Goal: Information Seeking & Learning: Learn about a topic

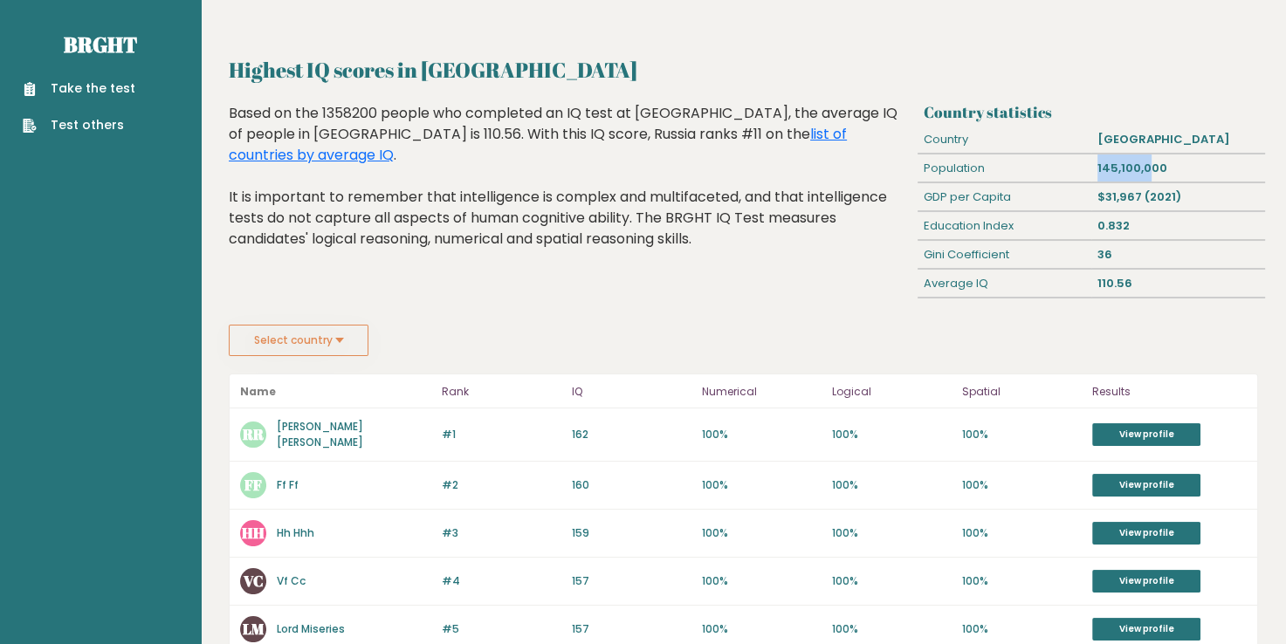
drag, startPoint x: 1121, startPoint y: 169, endPoint x: 1145, endPoint y: 169, distance: 23.6
click at [1145, 169] on div "145,100,000" at bounding box center [1178, 169] width 174 height 28
drag, startPoint x: 1145, startPoint y: 169, endPoint x: 1074, endPoint y: 207, distance: 80.1
click at [1074, 207] on div "GDP per Capita" at bounding box center [1005, 197] width 174 height 28
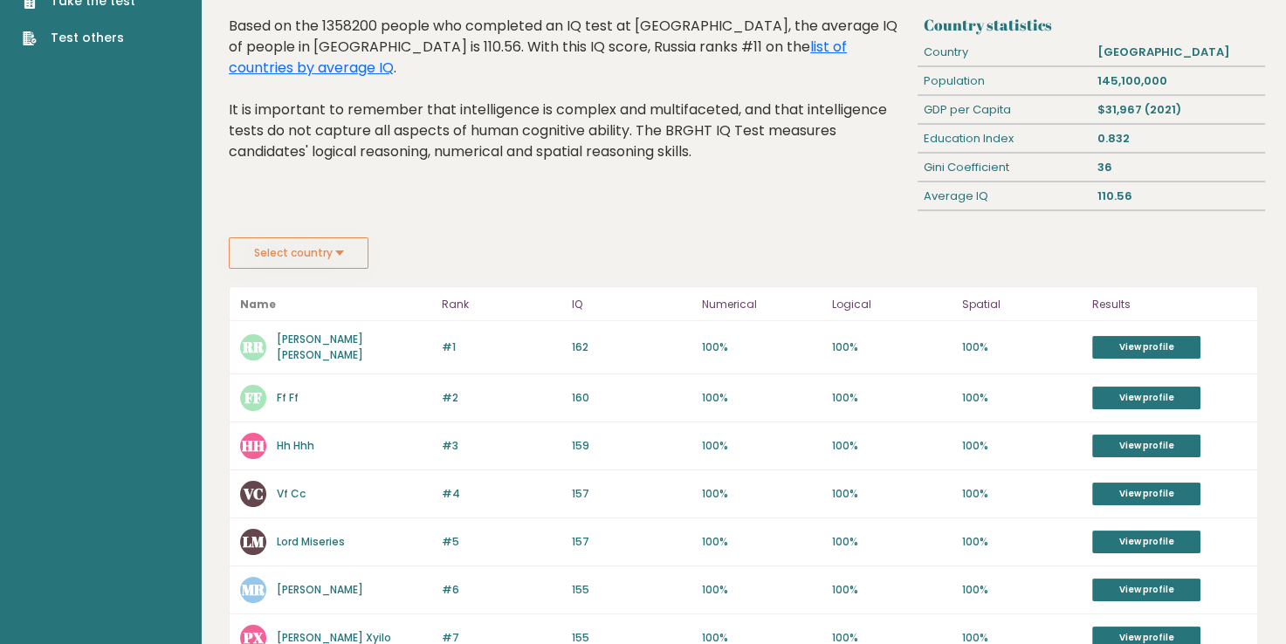
scroll to position [175, 0]
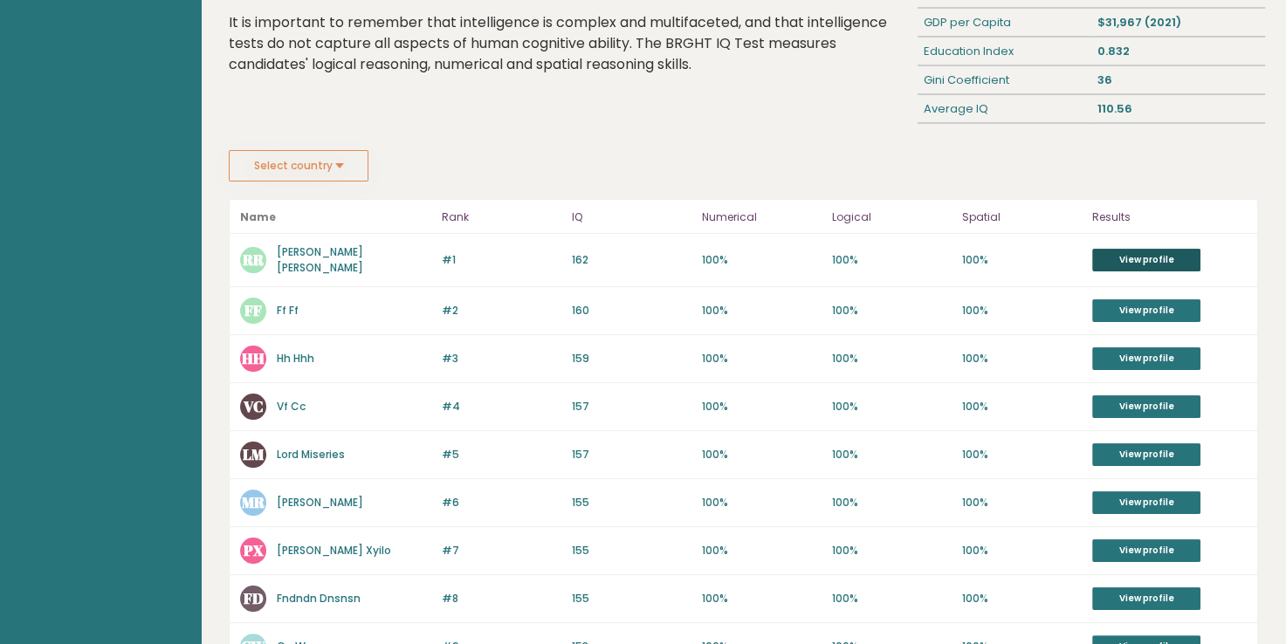
click at [1111, 256] on link "View profile" at bounding box center [1146, 260] width 108 height 23
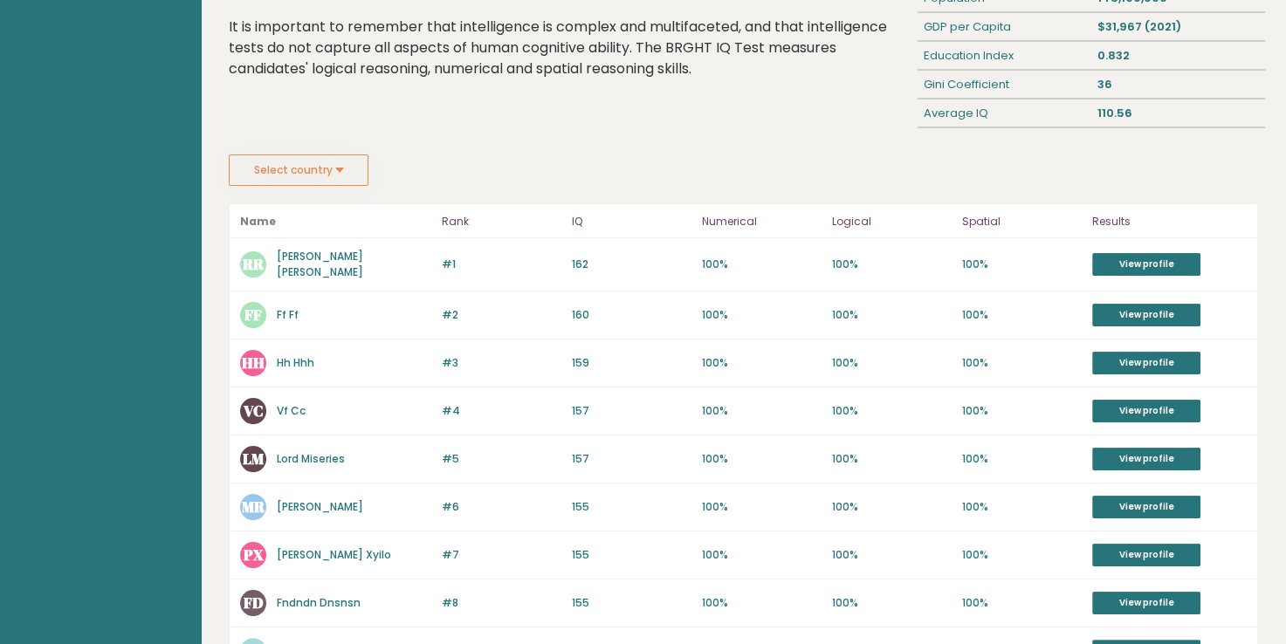
scroll to position [175, 0]
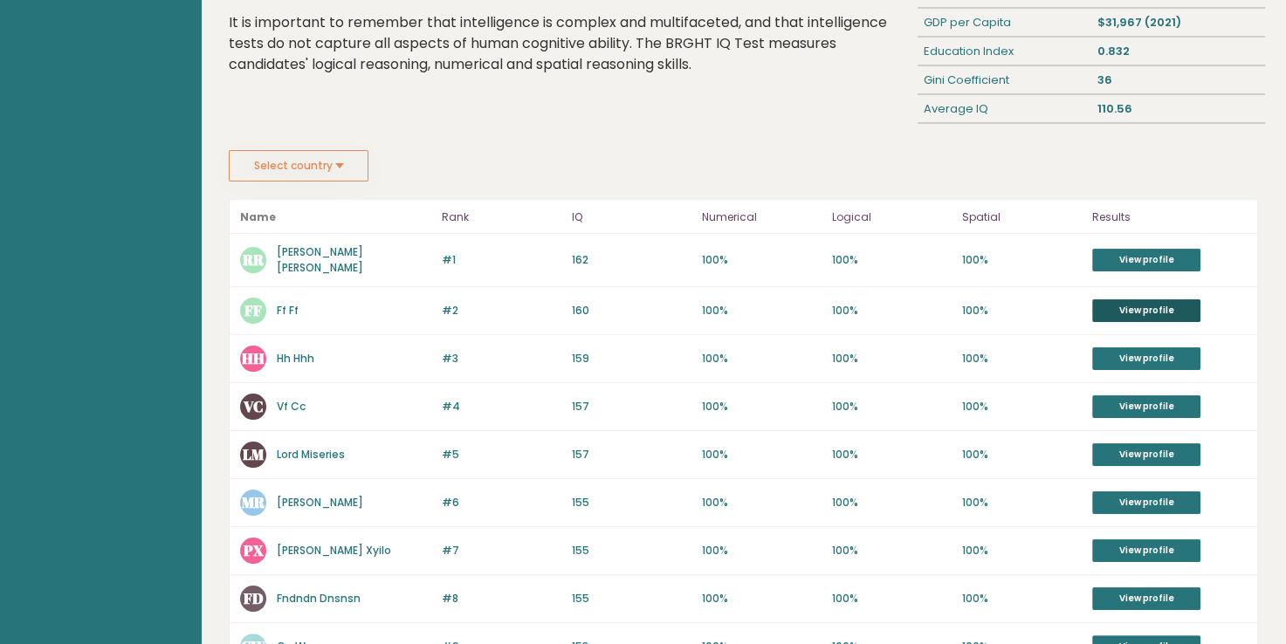
click at [1159, 306] on link "View profile" at bounding box center [1146, 311] width 108 height 23
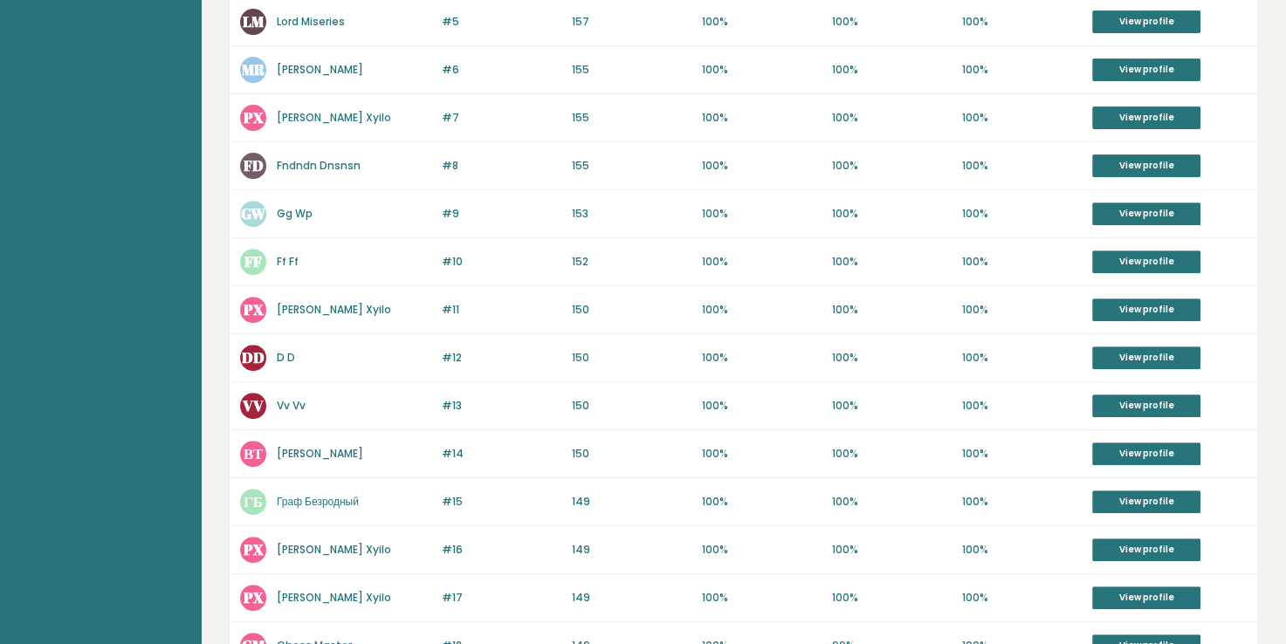
scroll to position [611, 0]
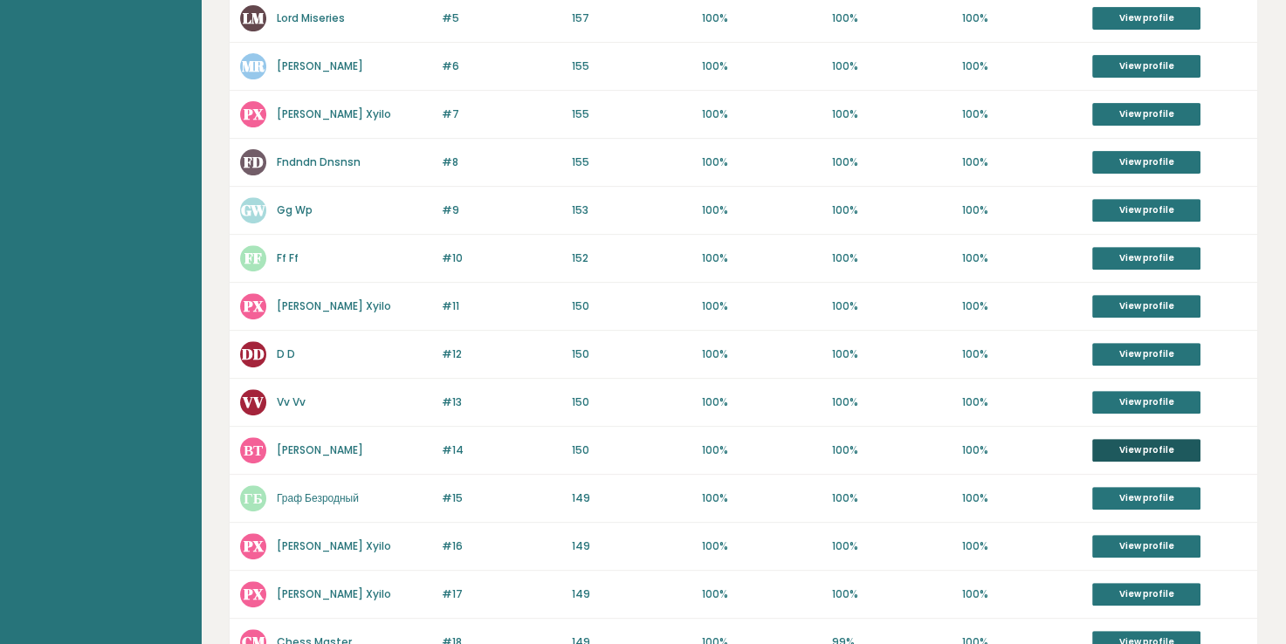
click at [1138, 439] on link "View profile" at bounding box center [1146, 450] width 108 height 23
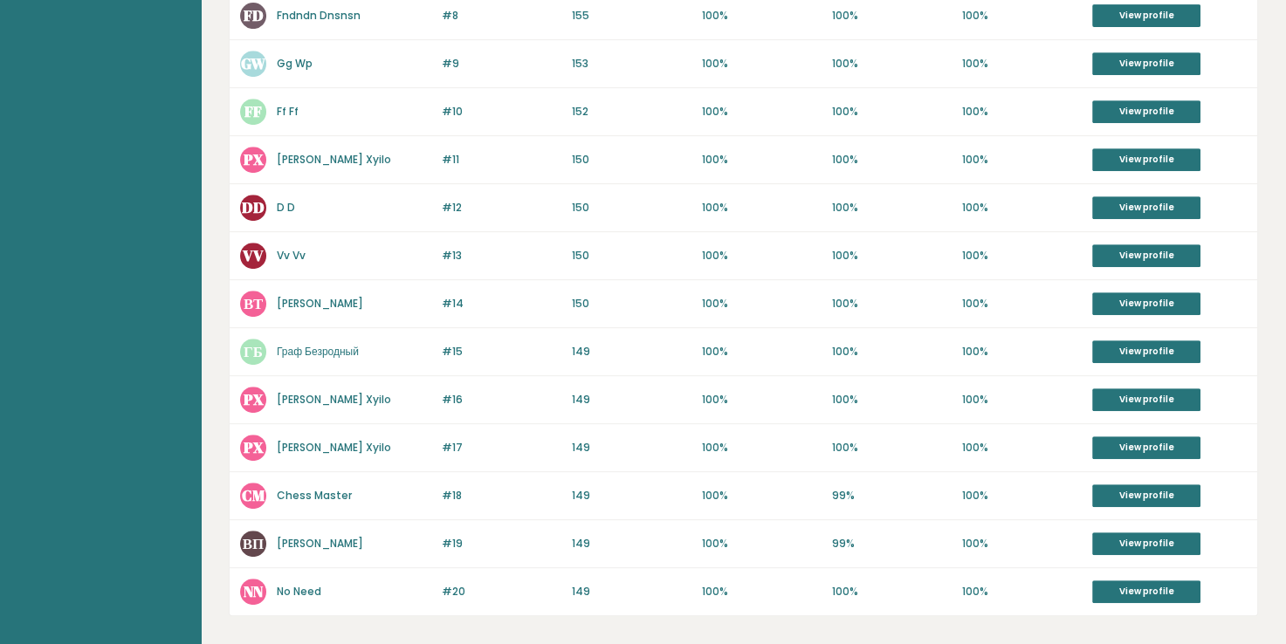
scroll to position [830, 0]
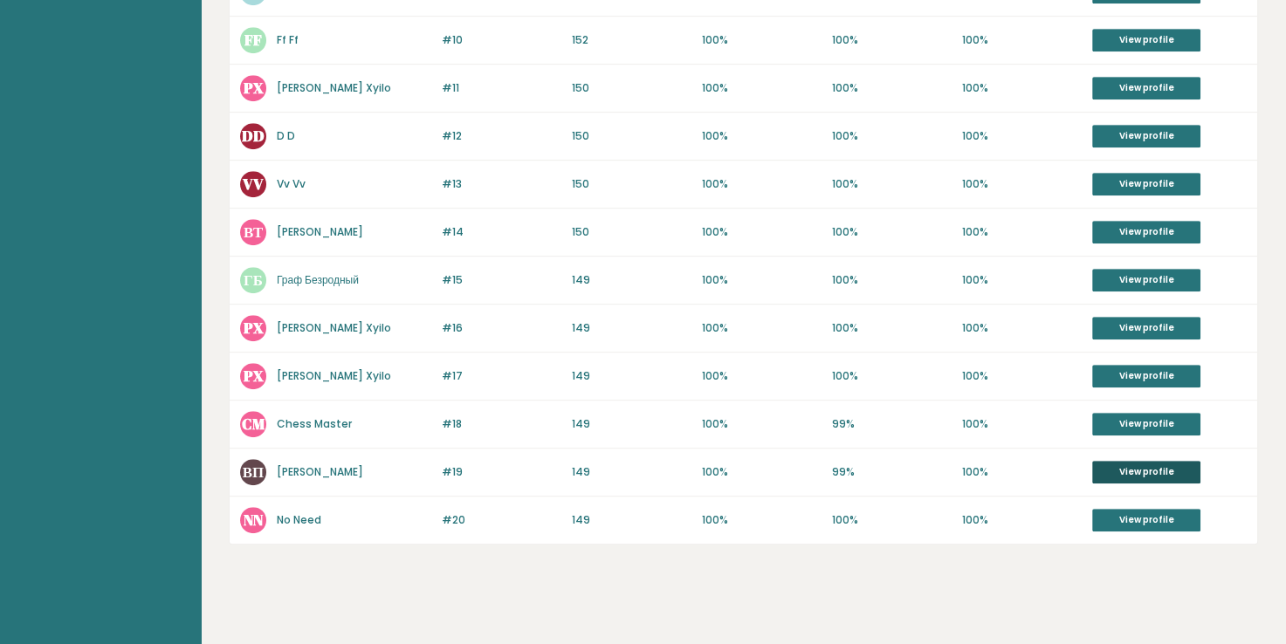
click at [1139, 461] on link "View profile" at bounding box center [1146, 472] width 108 height 23
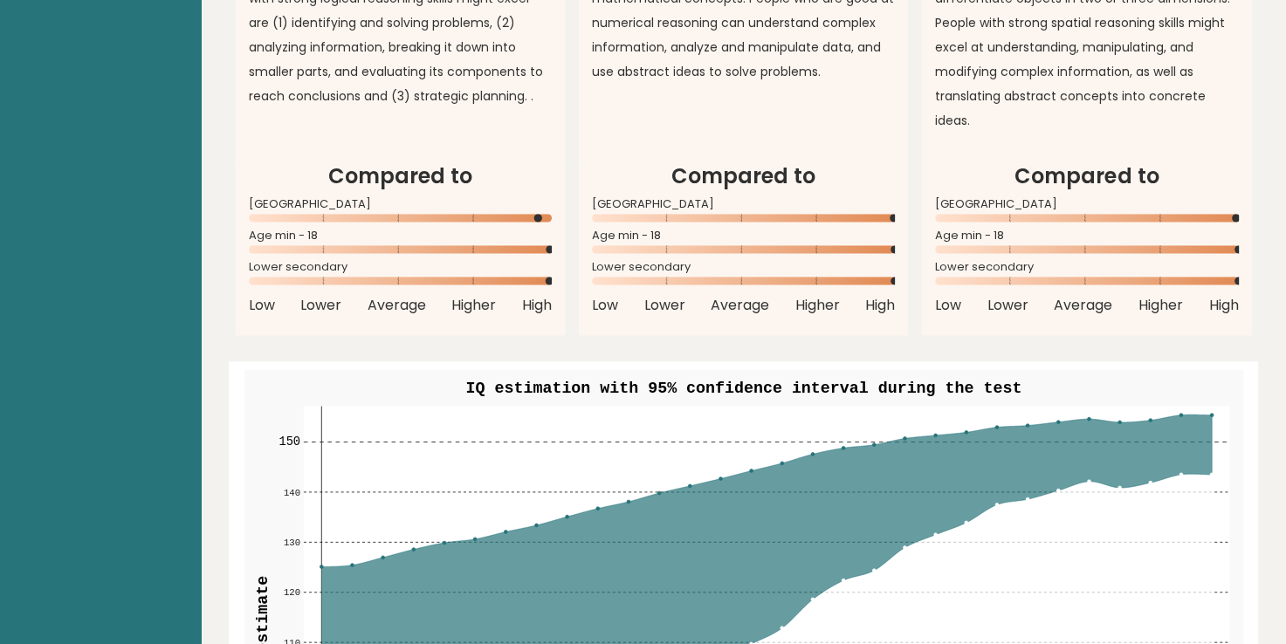
scroll to position [2008, 0]
